Goal: Information Seeking & Learning: Find specific fact

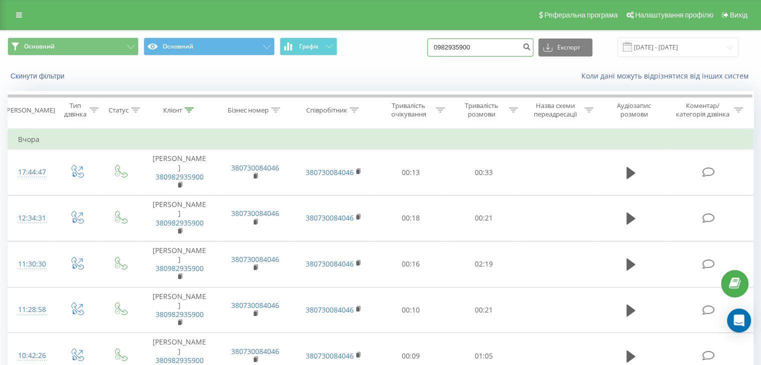
click at [491, 47] on input "0982935900" at bounding box center [481, 48] width 106 height 18
drag, startPoint x: 491, startPoint y: 47, endPoint x: 372, endPoint y: 47, distance: 118.1
click at [372, 47] on div "Основний Основний Графік 0982935900 Експорт .csv .xls .xlsx 20.05.2025 - 20.08.…" at bounding box center [381, 48] width 746 height 20
type input "0730310978"
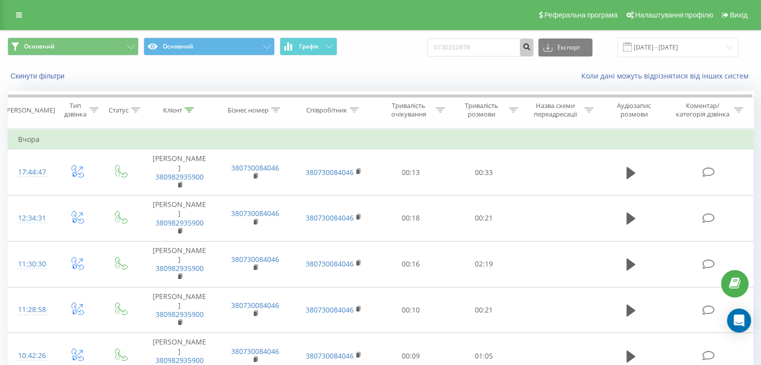
click at [530, 50] on button "submit" at bounding box center [527, 48] width 14 height 18
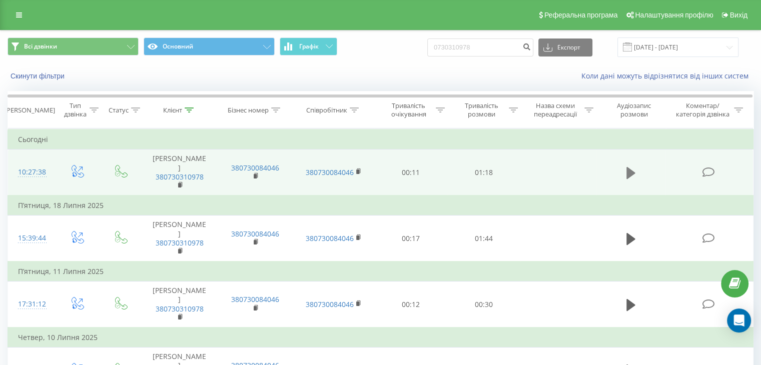
drag, startPoint x: 301, startPoint y: 170, endPoint x: 625, endPoint y: 169, distance: 323.4
click at [625, 169] on button at bounding box center [631, 173] width 15 height 15
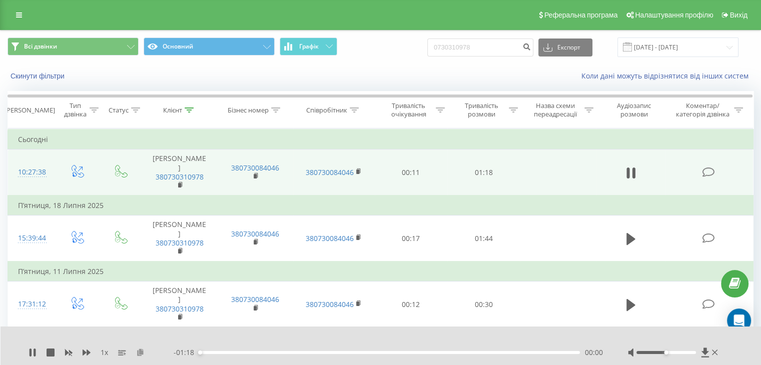
click at [139, 356] on button at bounding box center [140, 353] width 8 height 8
click at [25, 352] on div "1 x - 00:31 00:46 00:46" at bounding box center [381, 346] width 761 height 39
click at [33, 355] on icon at bounding box center [33, 353] width 8 height 8
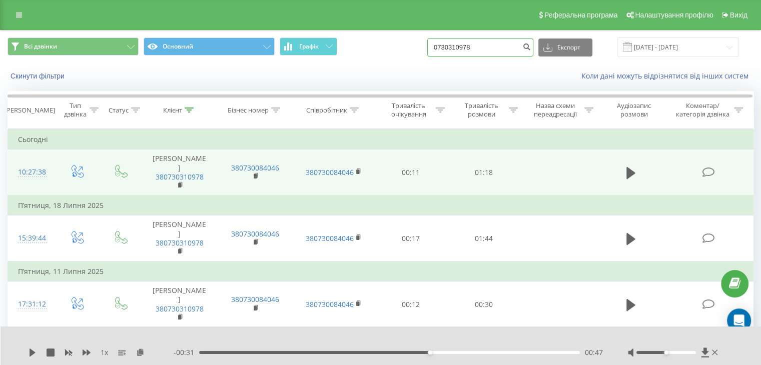
click at [487, 43] on input "0730310978" at bounding box center [481, 48] width 106 height 18
type input "0969462992"
click at [531, 49] on icon "submit" at bounding box center [527, 46] width 9 height 6
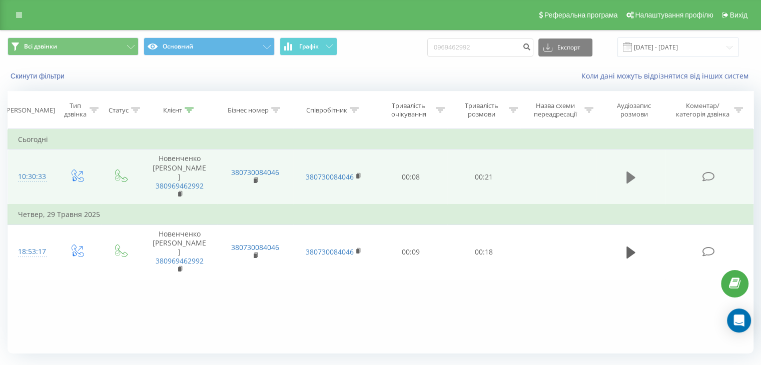
click at [632, 175] on icon at bounding box center [631, 178] width 9 height 14
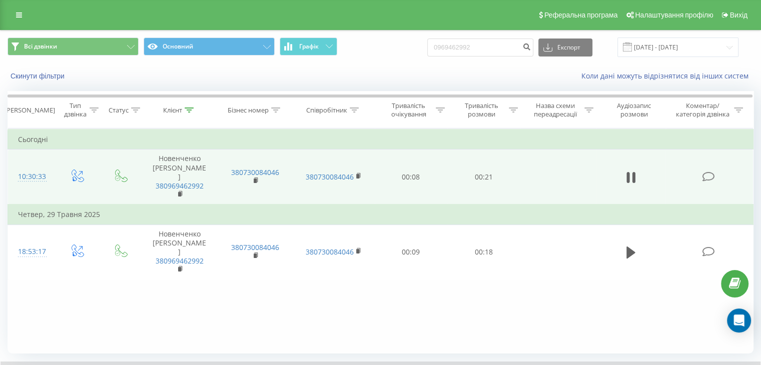
scroll to position [64, 0]
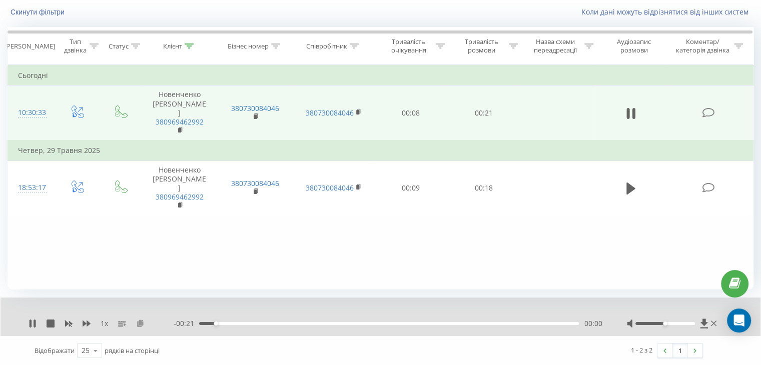
click at [141, 323] on icon at bounding box center [140, 323] width 9 height 7
click at [35, 320] on icon at bounding box center [35, 324] width 2 height 8
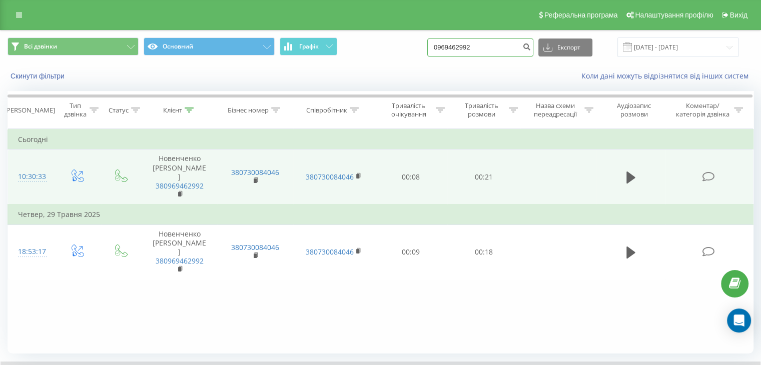
drag, startPoint x: 500, startPoint y: 44, endPoint x: 380, endPoint y: 45, distance: 119.1
click at [380, 45] on div "Всі дзвінки Основний Графік 0969462992 Експорт .csv .xls .xlsx 21.05.2025 - 21.…" at bounding box center [381, 48] width 746 height 20
type input "+"
type input "0672343323"
click at [531, 49] on icon "submit" at bounding box center [527, 46] width 9 height 6
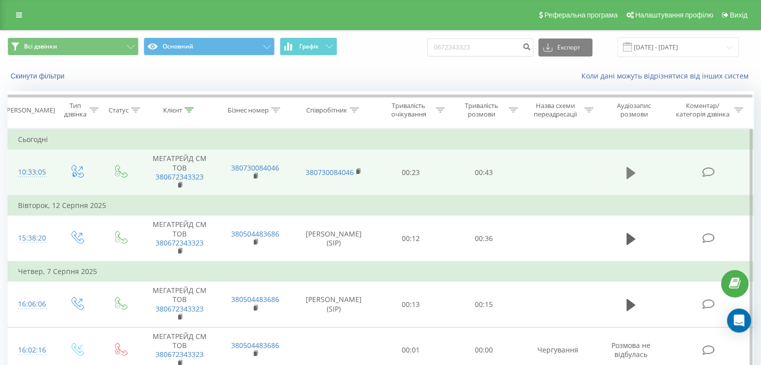
click at [627, 173] on icon at bounding box center [631, 173] width 9 height 12
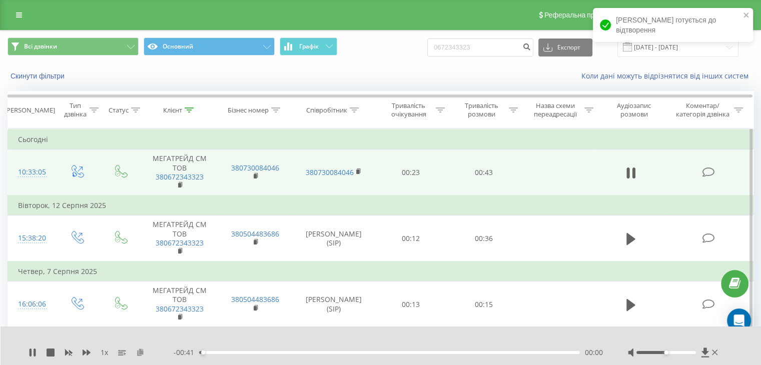
click at [138, 353] on icon at bounding box center [140, 352] width 9 height 7
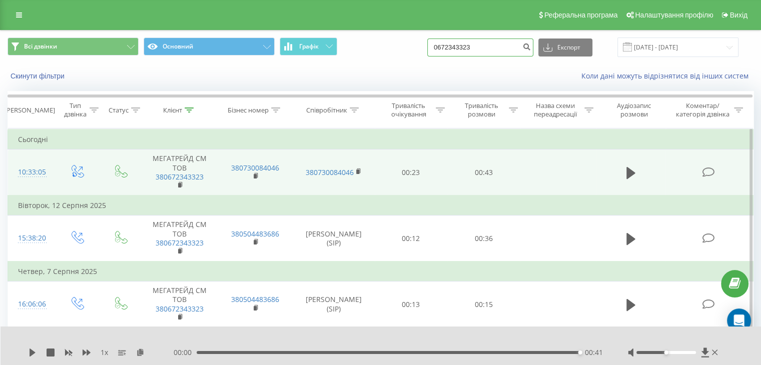
drag, startPoint x: 499, startPoint y: 46, endPoint x: 406, endPoint y: 45, distance: 92.1
click at [406, 45] on div "Всі дзвінки Основний Графік 0672343323 Експорт .csv .xls .xlsx 21.05.2025 - 21.…" at bounding box center [381, 48] width 746 height 20
type input "0685797146"
click at [531, 47] on icon "submit" at bounding box center [527, 46] width 9 height 6
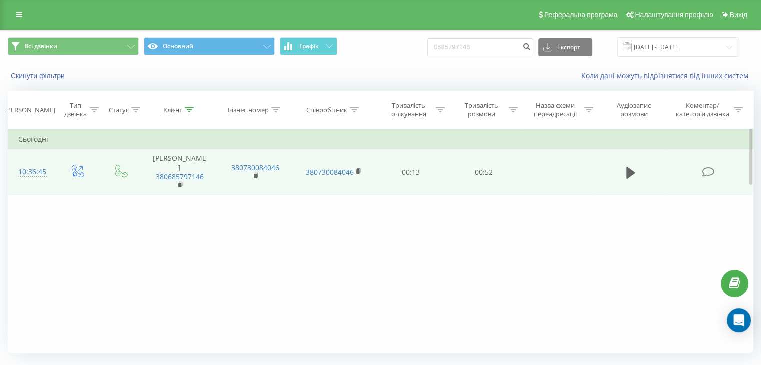
click at [621, 172] on td at bounding box center [631, 173] width 70 height 46
click at [625, 175] on button at bounding box center [631, 173] width 15 height 15
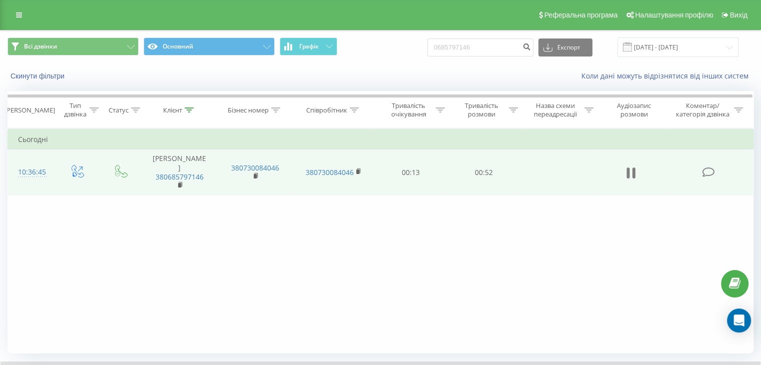
click at [626, 171] on button at bounding box center [631, 173] width 15 height 15
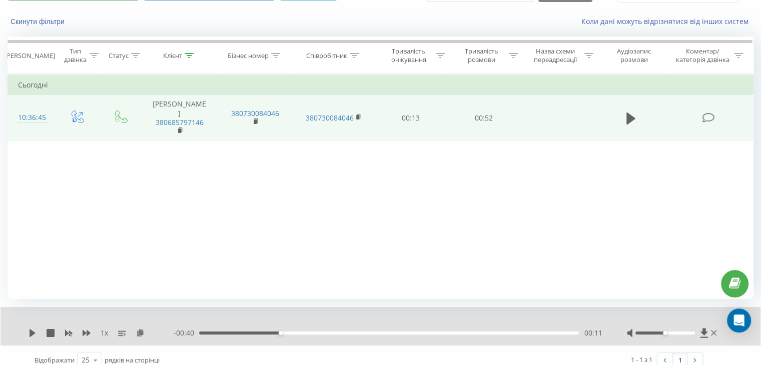
scroll to position [64, 0]
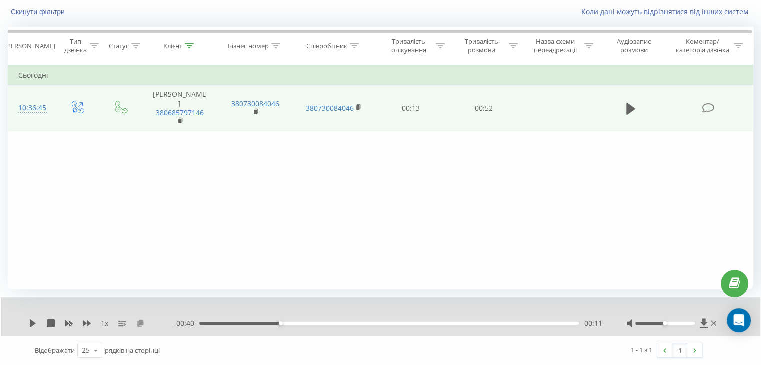
click at [138, 326] on icon at bounding box center [140, 323] width 9 height 7
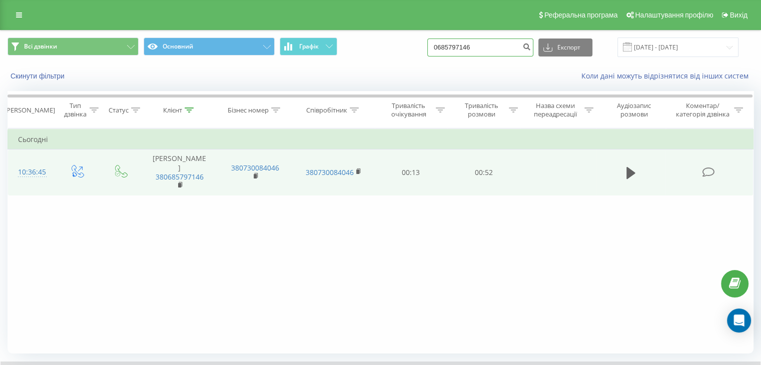
drag, startPoint x: 493, startPoint y: 52, endPoint x: 381, endPoint y: 39, distance: 112.4
click at [381, 39] on div "Всі дзвінки Основний Графік 0685797146 Експорт .csv .xls .xlsx 21.05.2025 - 21.…" at bounding box center [381, 48] width 746 height 20
type input "0675030810"
click at [531, 47] on icon "submit" at bounding box center [527, 46] width 9 height 6
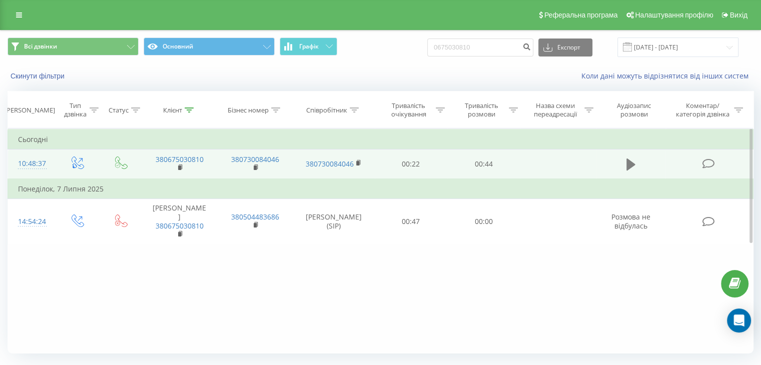
click at [628, 167] on icon at bounding box center [631, 165] width 9 height 12
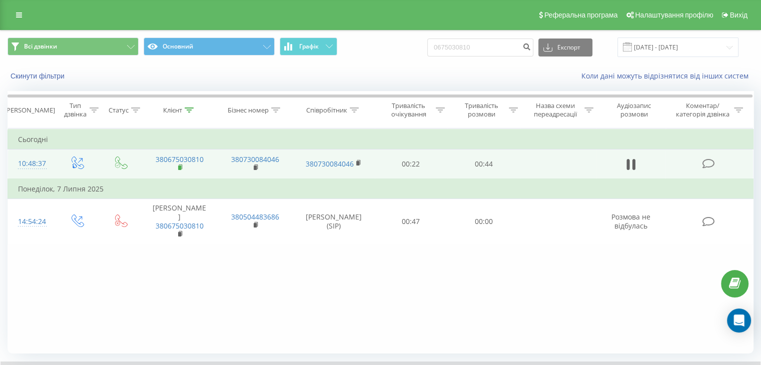
click at [182, 167] on icon at bounding box center [181, 167] width 4 height 5
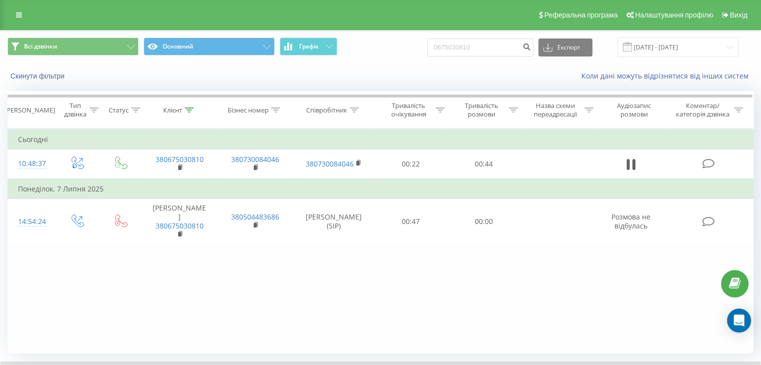
scroll to position [64, 0]
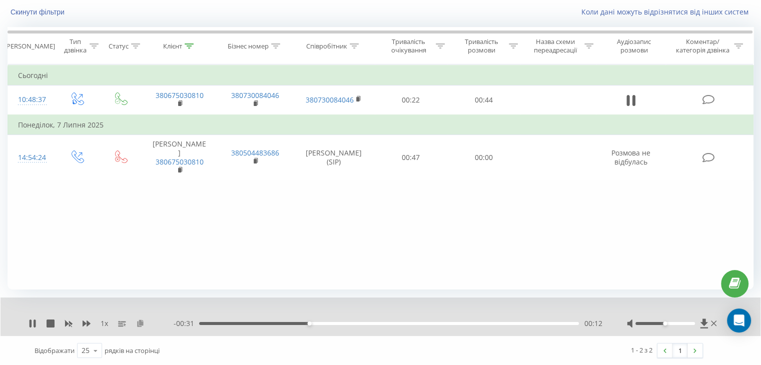
click at [140, 323] on icon at bounding box center [140, 323] width 9 height 7
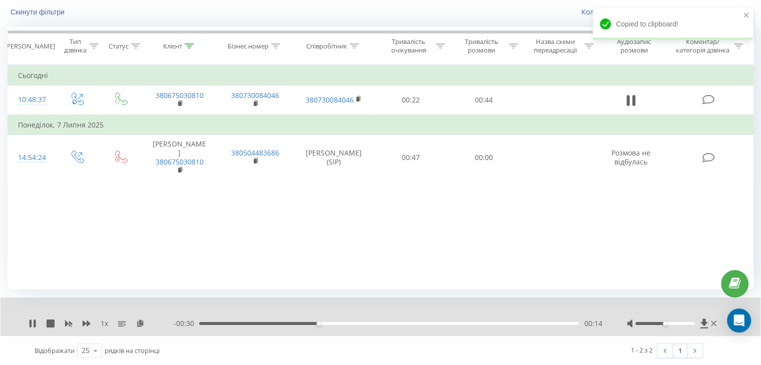
click at [29, 326] on icon at bounding box center [33, 324] width 8 height 8
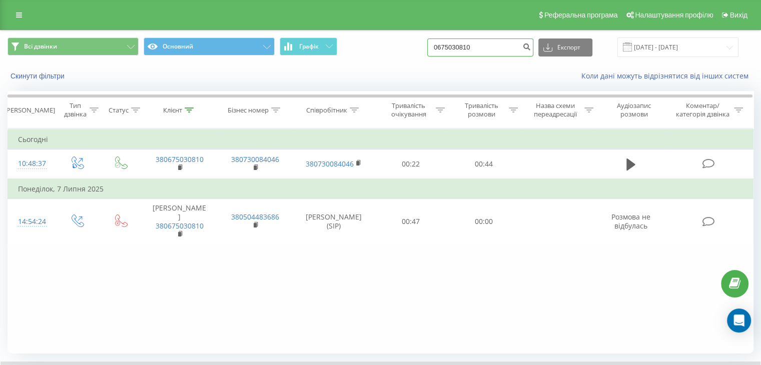
drag, startPoint x: 504, startPoint y: 49, endPoint x: 363, endPoint y: 44, distance: 140.8
click at [363, 44] on div "Всі дзвінки Основний Графік 0675030810 Експорт .csv .xls .xlsx [DATE] - [DATE]" at bounding box center [381, 48] width 746 height 20
type input "0671670600"
click at [531, 46] on icon "submit" at bounding box center [527, 46] width 9 height 6
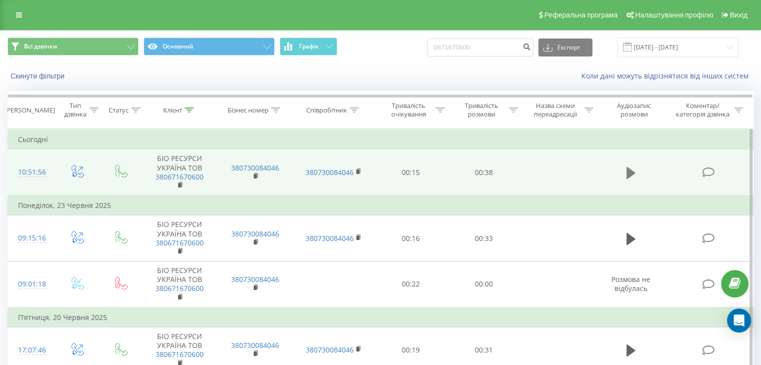
click at [629, 171] on icon at bounding box center [631, 173] width 9 height 12
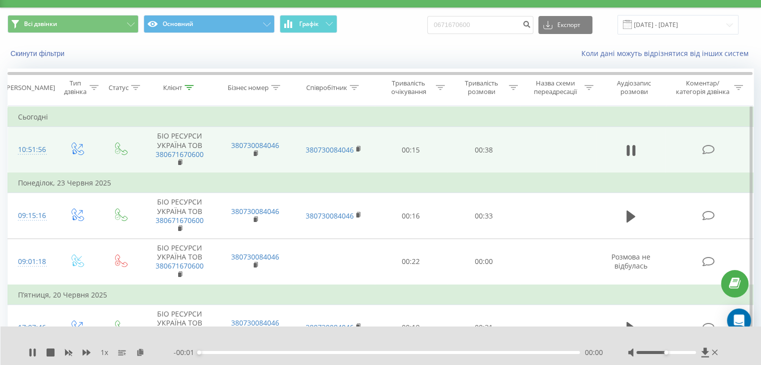
scroll to position [34, 0]
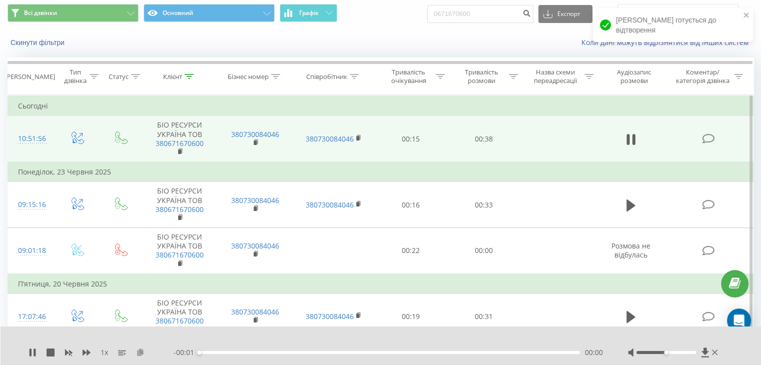
click at [138, 352] on icon at bounding box center [140, 352] width 9 height 7
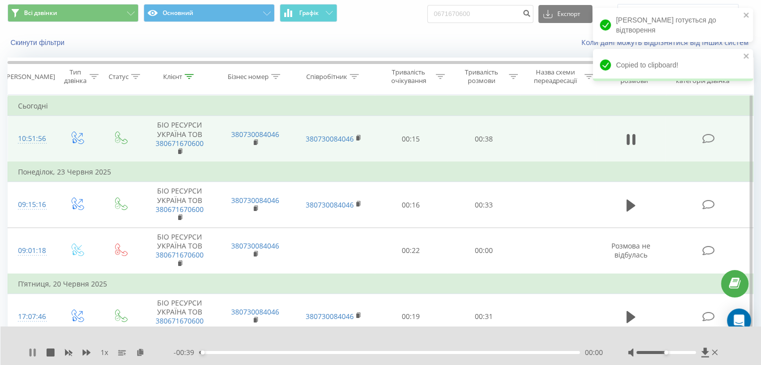
click at [30, 354] on icon at bounding box center [31, 353] width 2 height 8
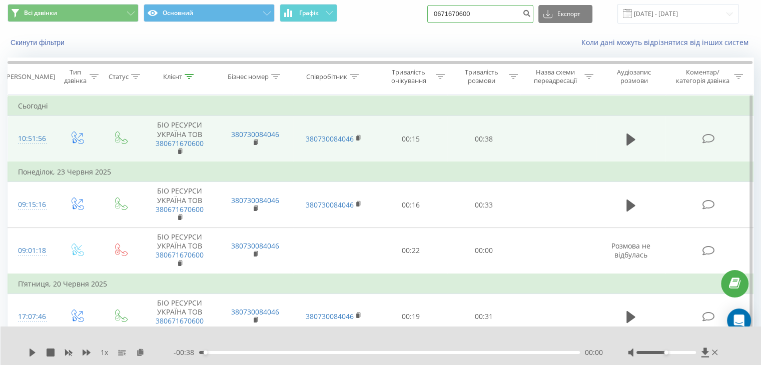
drag, startPoint x: 514, startPoint y: 15, endPoint x: 442, endPoint y: 10, distance: 72.3
click at [442, 10] on input "0671670600" at bounding box center [481, 14] width 106 height 18
type input "0686889940"
click at [530, 17] on button "submit" at bounding box center [527, 14] width 14 height 18
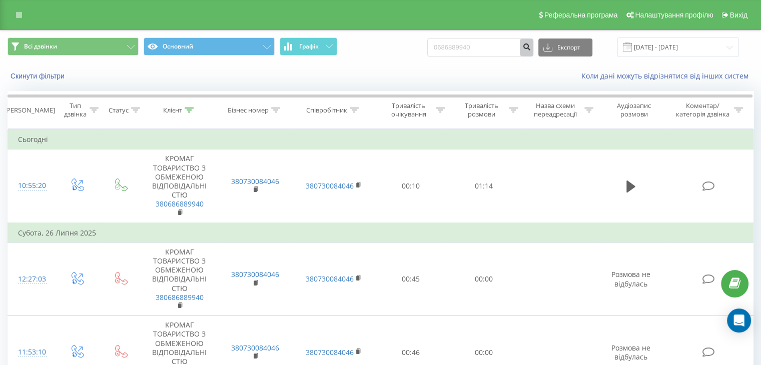
click at [531, 49] on icon "submit" at bounding box center [527, 46] width 9 height 6
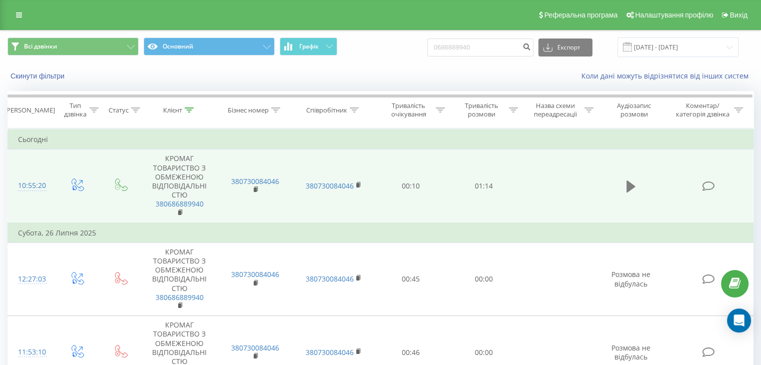
click at [631, 188] on icon at bounding box center [631, 187] width 9 height 12
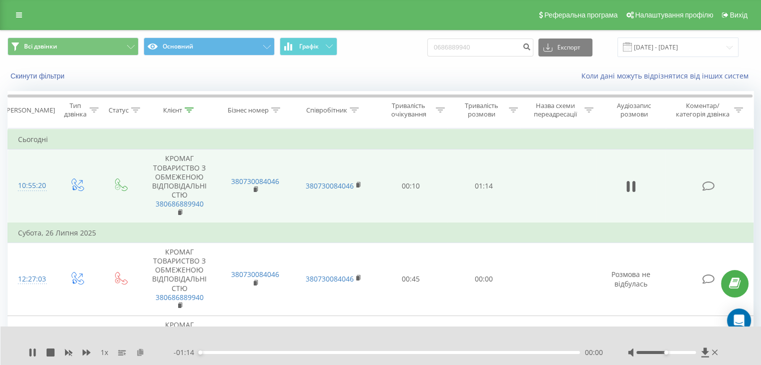
click at [143, 354] on icon at bounding box center [140, 352] width 9 height 7
click at [32, 352] on icon at bounding box center [33, 353] width 8 height 8
drag, startPoint x: 515, startPoint y: 48, endPoint x: 406, endPoint y: 51, distance: 108.7
click at [406, 51] on div "Всі дзвінки Основний Графік 0686889940 Експорт .csv .xls .xlsx 21.05.2025 - 21.…" at bounding box center [381, 48] width 746 height 20
type input "0501678541"
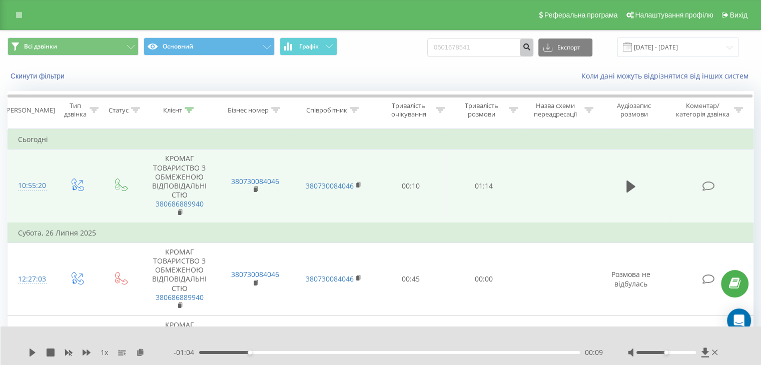
click at [534, 50] on button "submit" at bounding box center [527, 48] width 14 height 18
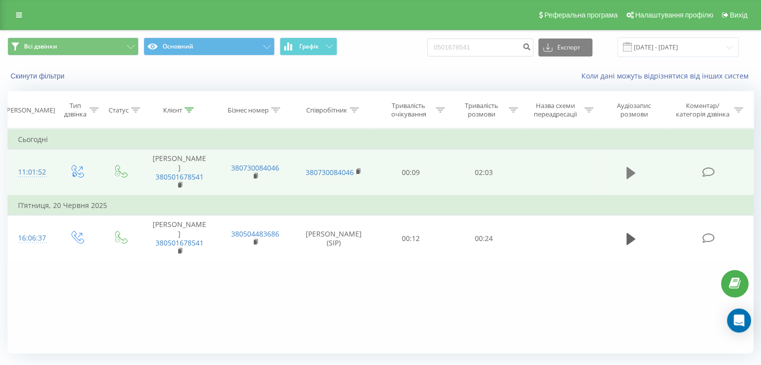
click at [627, 170] on icon at bounding box center [631, 173] width 9 height 12
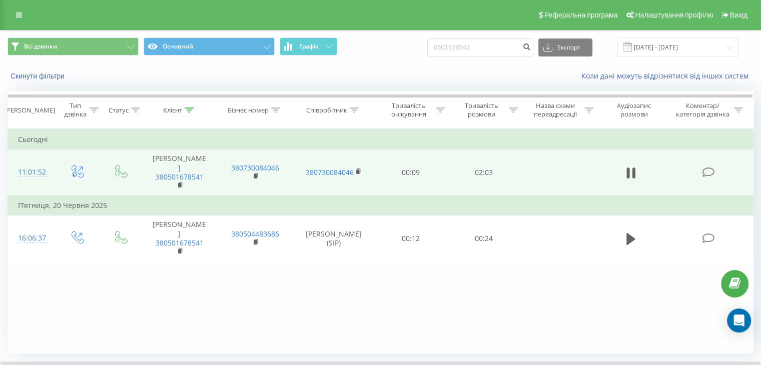
scroll to position [64, 0]
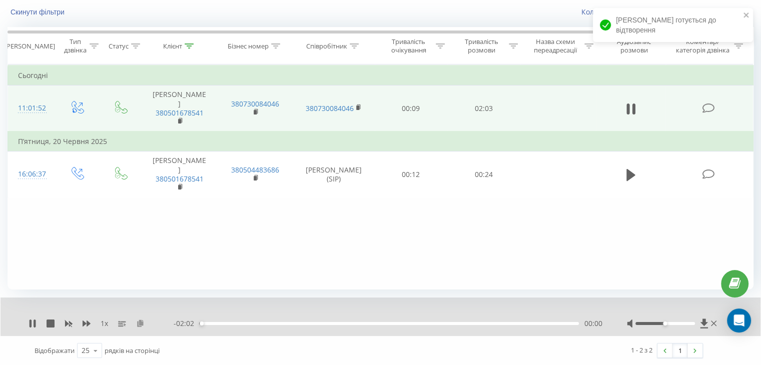
click at [141, 323] on icon at bounding box center [140, 323] width 9 height 7
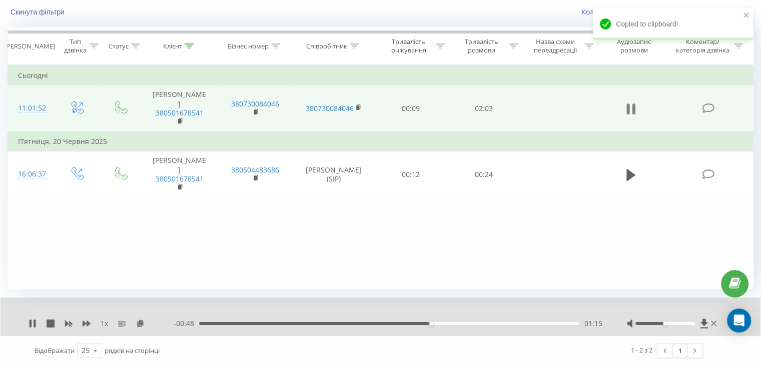
click at [629, 104] on icon at bounding box center [628, 109] width 3 height 11
click at [178, 118] on icon at bounding box center [181, 121] width 6 height 7
